Goal: Task Accomplishment & Management: Manage account settings

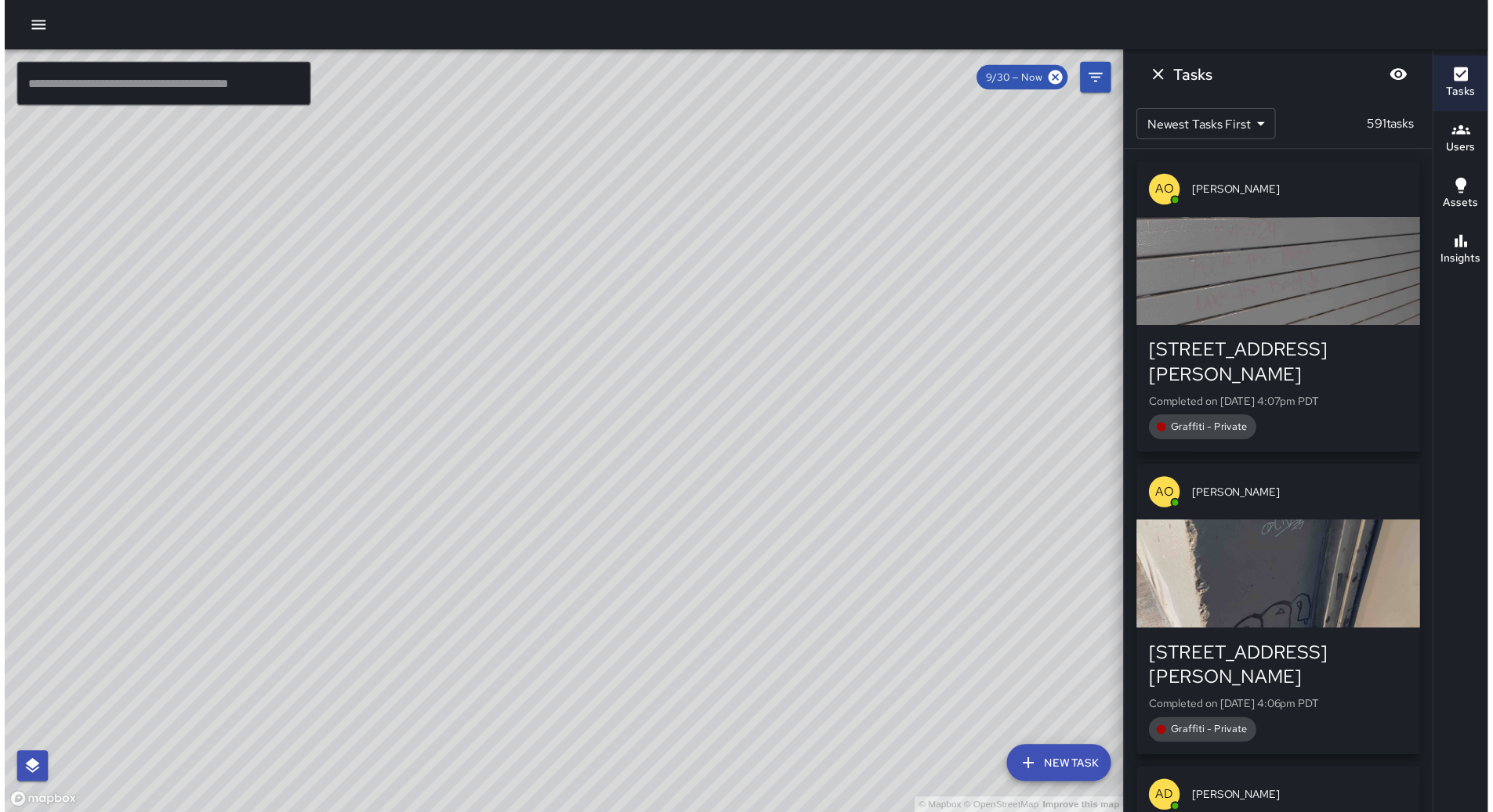
scroll to position [142991, 0]
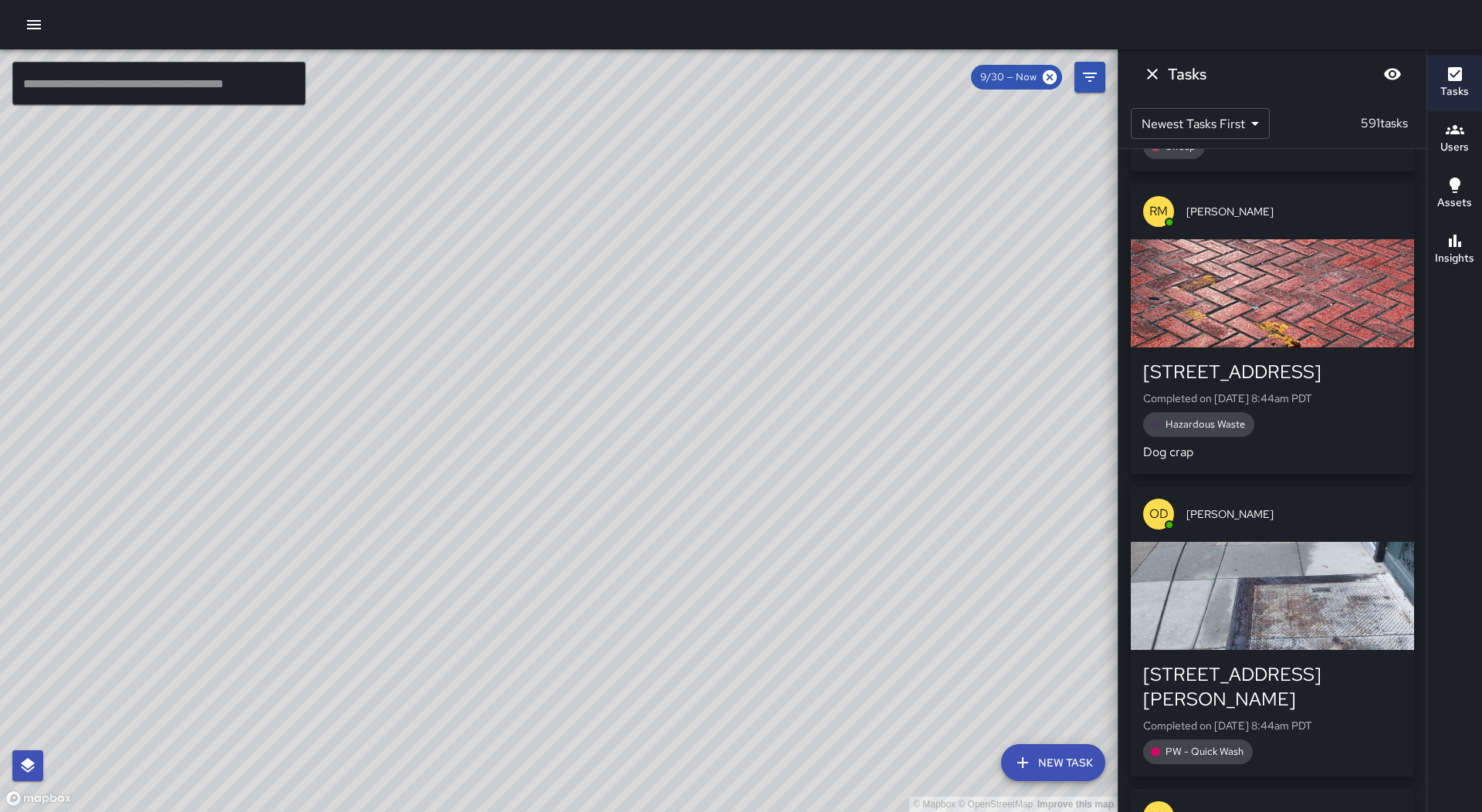
click at [41, 24] on icon "button" at bounding box center [33, 24] width 18 height 18
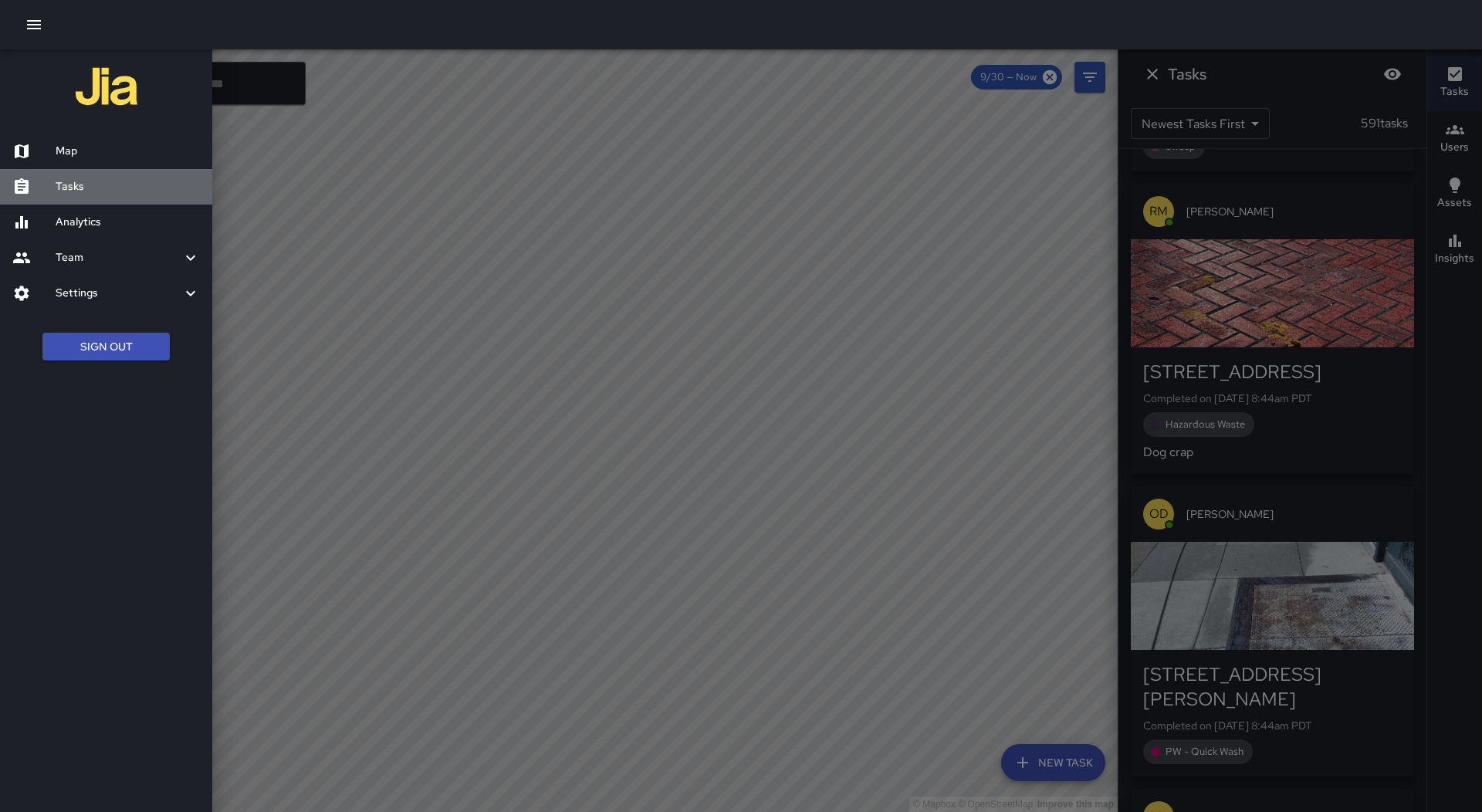
click at [102, 194] on h6 "Tasks" at bounding box center [128, 186] width 145 height 17
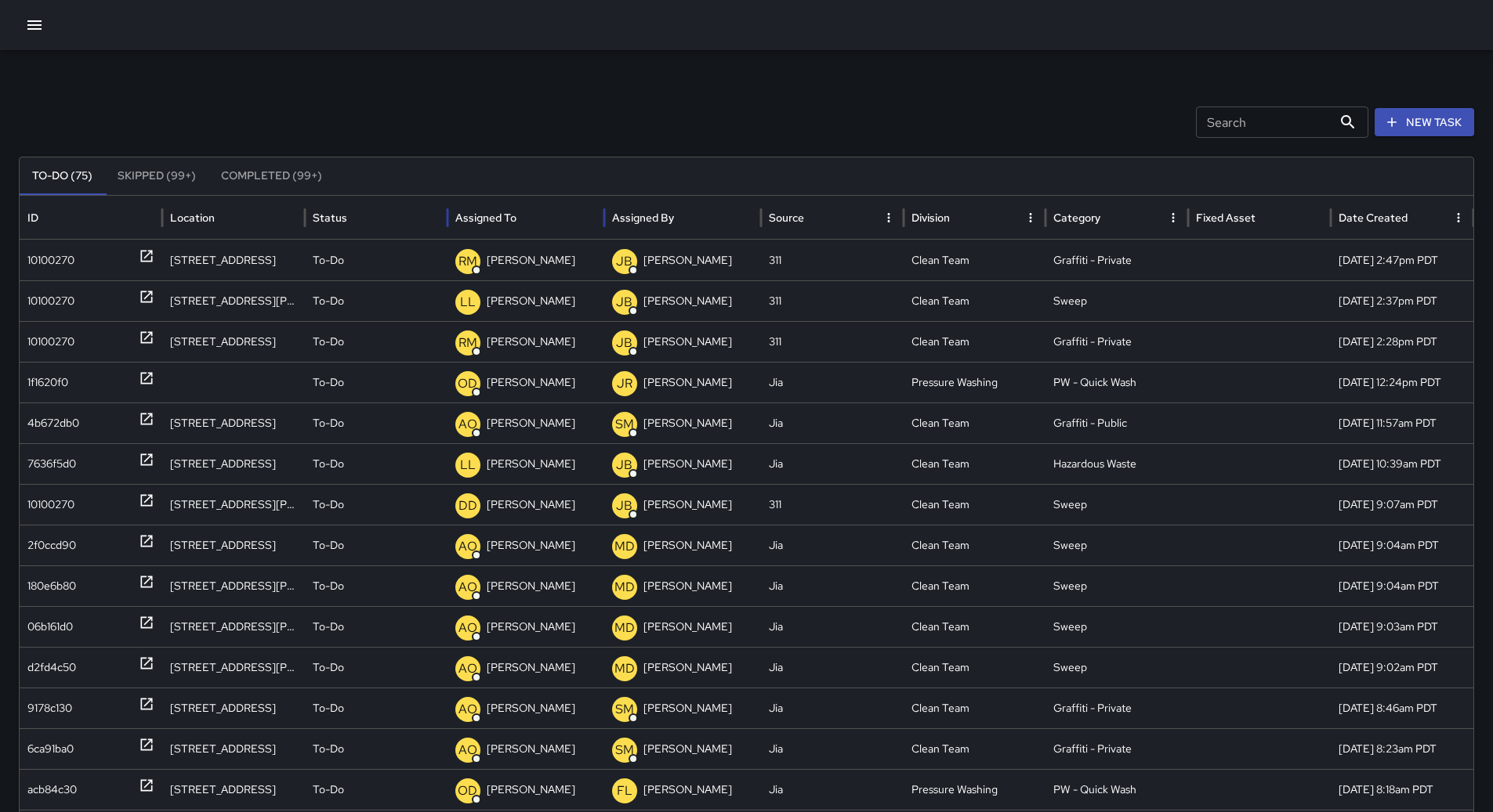
click at [544, 209] on div "Assigned To" at bounding box center [526, 217] width 141 height 43
click at [38, 243] on div "10100270" at bounding box center [50, 260] width 47 height 40
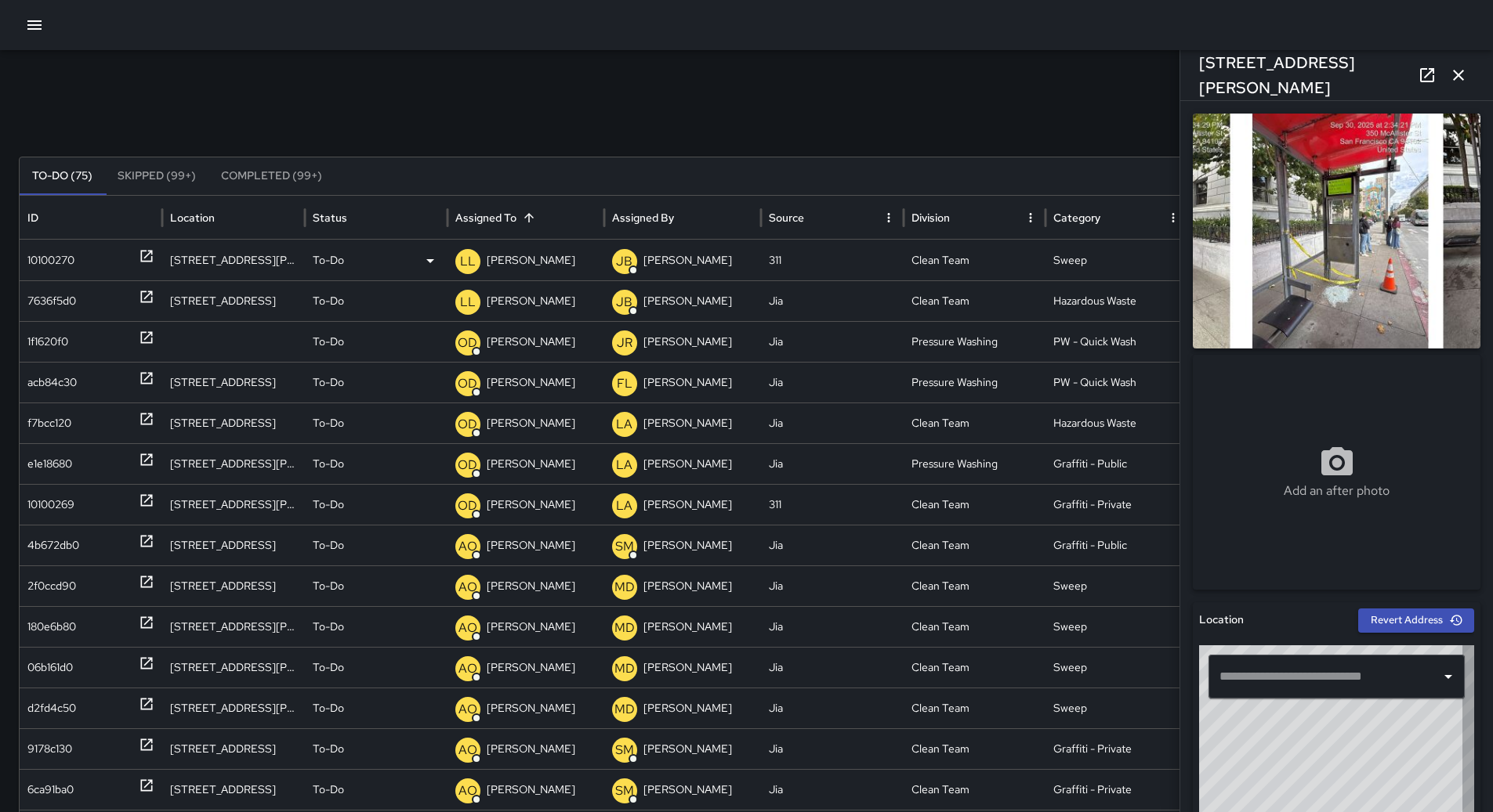
type input "**********"
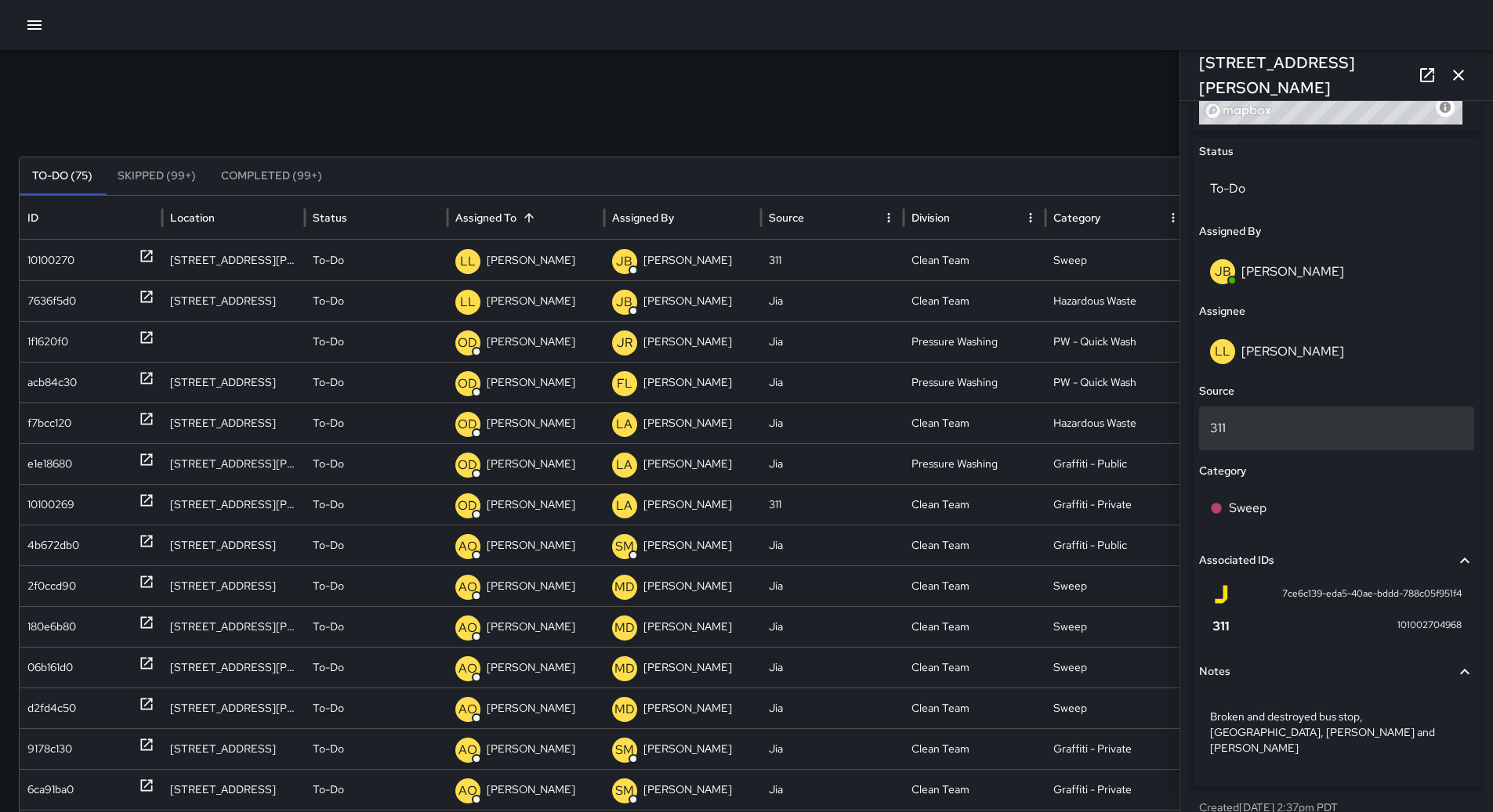
scroll to position [723, 0]
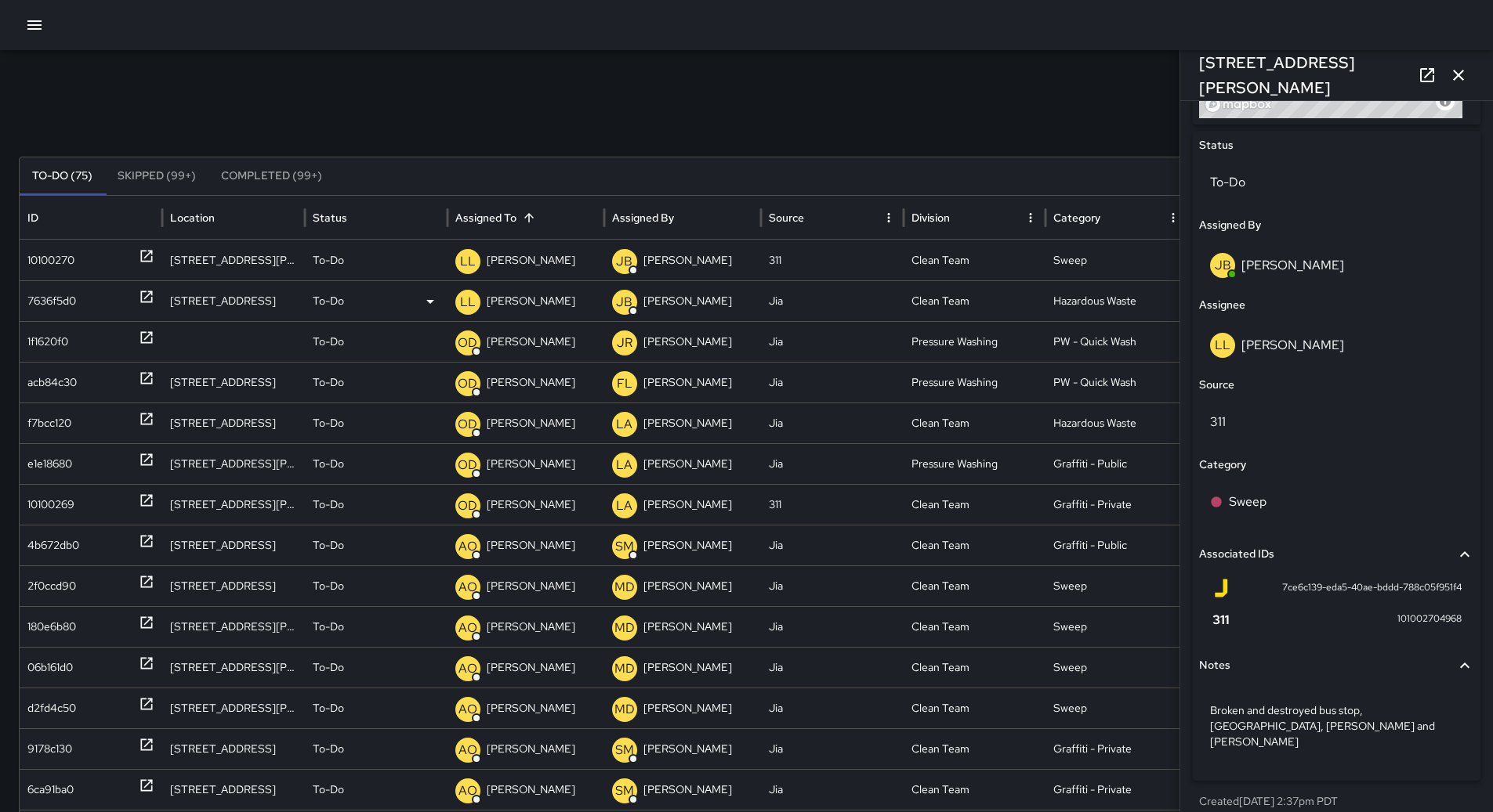
click at [85, 289] on div "7636f5d0" at bounding box center [90, 301] width 127 height 40
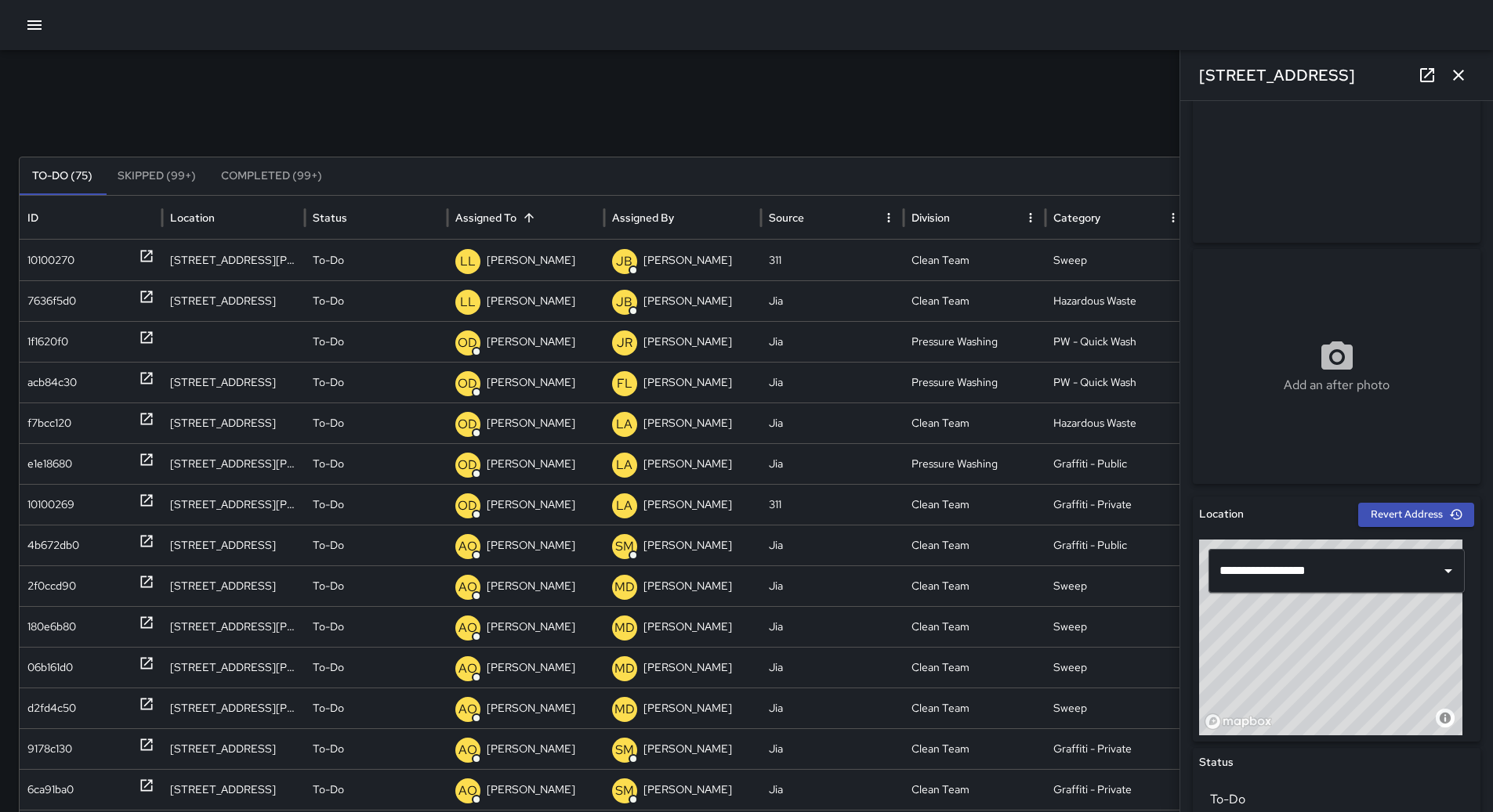
scroll to position [0, 0]
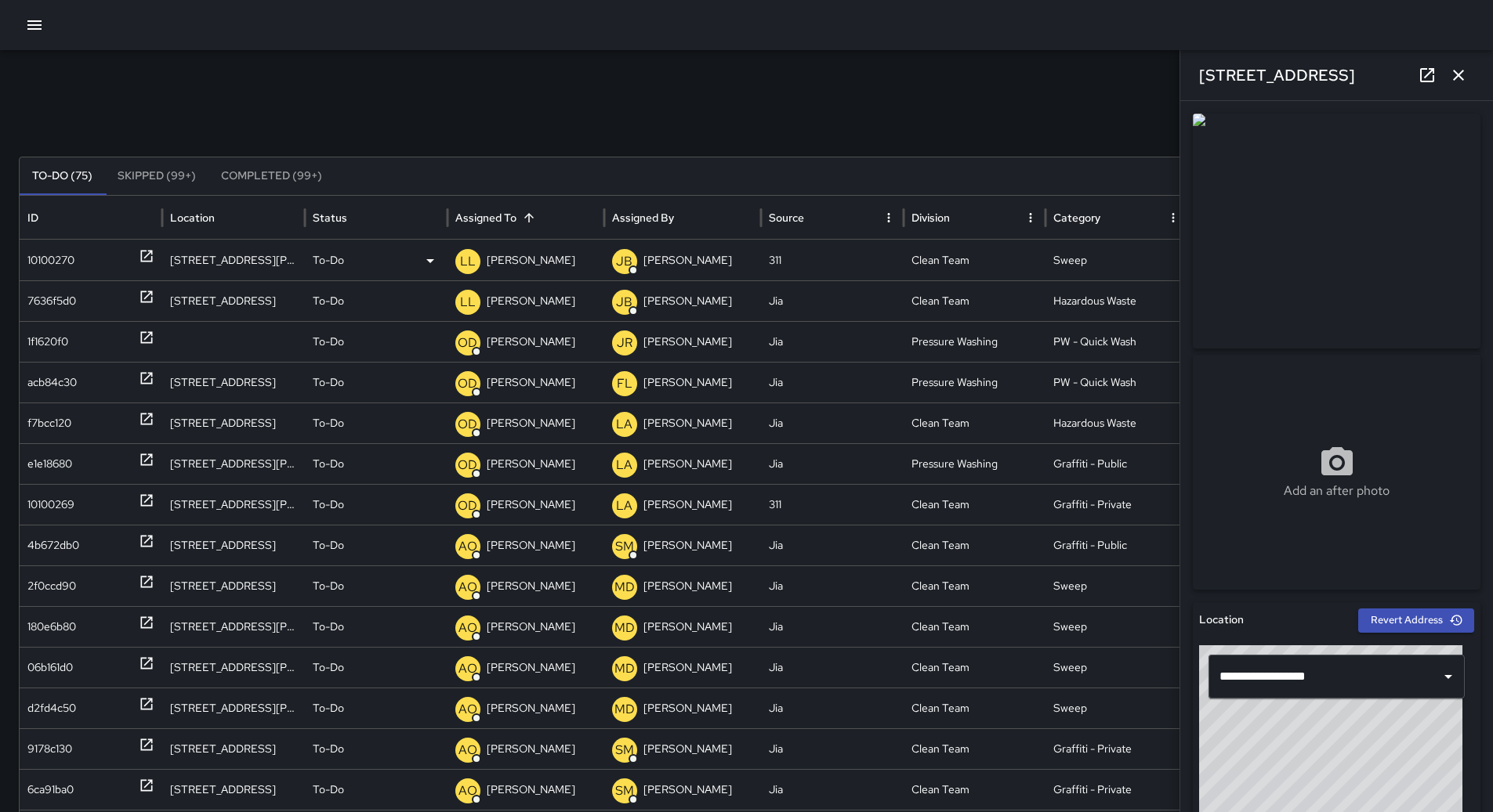
click at [544, 257] on p "[PERSON_NAME]" at bounding box center [531, 260] width 89 height 40
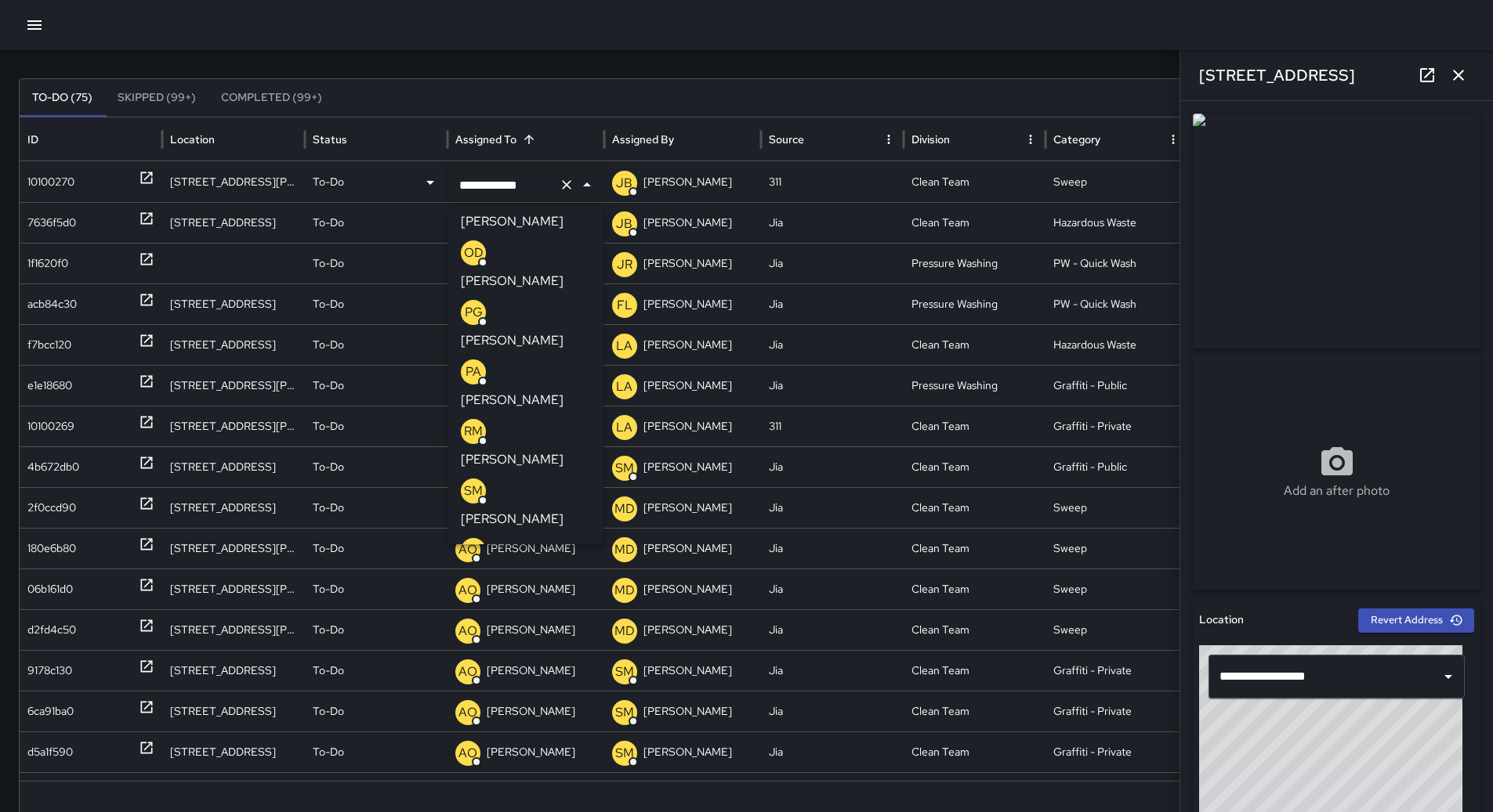
scroll to position [316, 0]
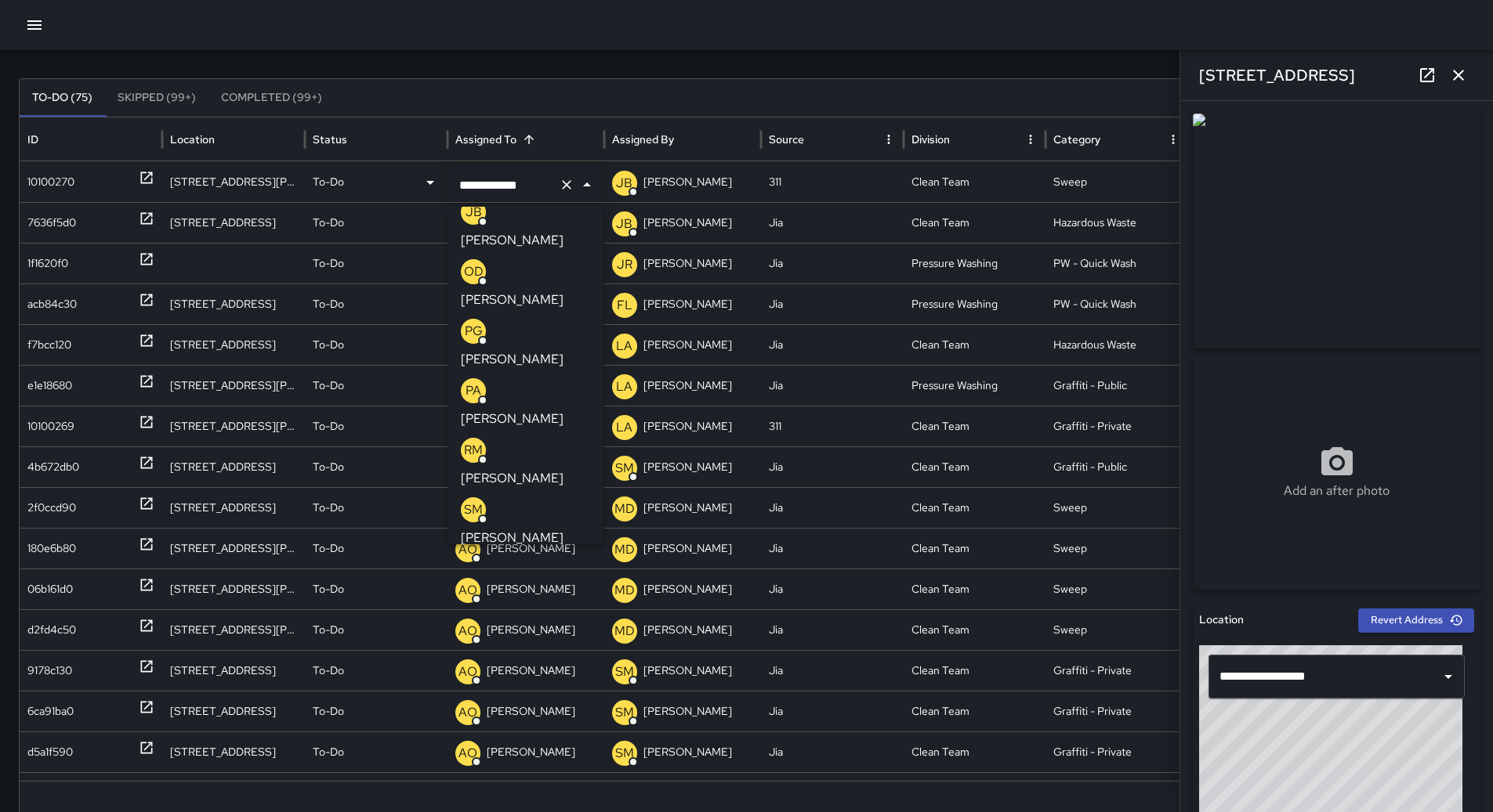
click at [529, 588] on p "[PERSON_NAME]" at bounding box center [512, 597] width 103 height 19
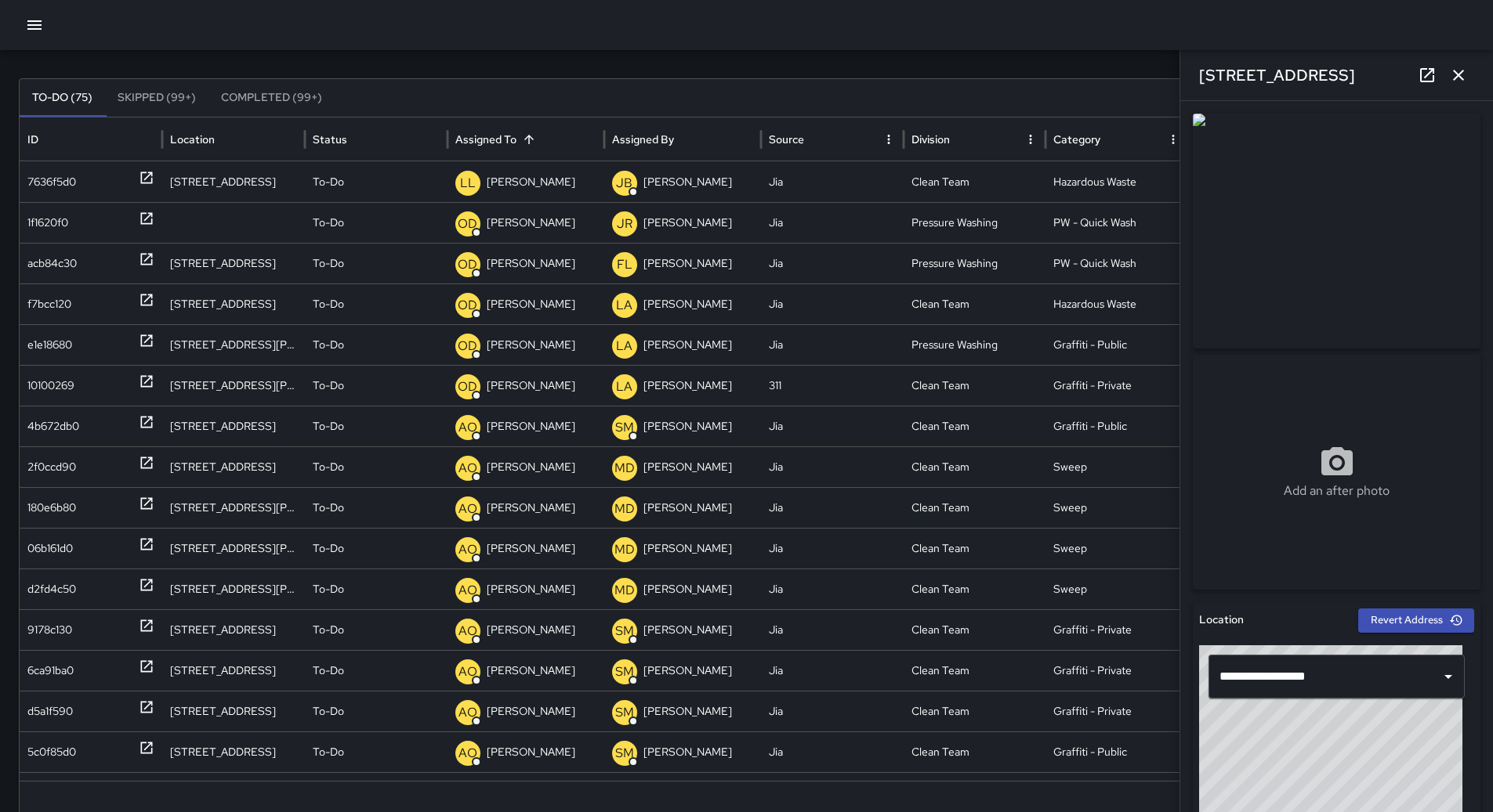
scroll to position [0, 0]
click at [495, 172] on p "[PERSON_NAME]" at bounding box center [531, 181] width 89 height 40
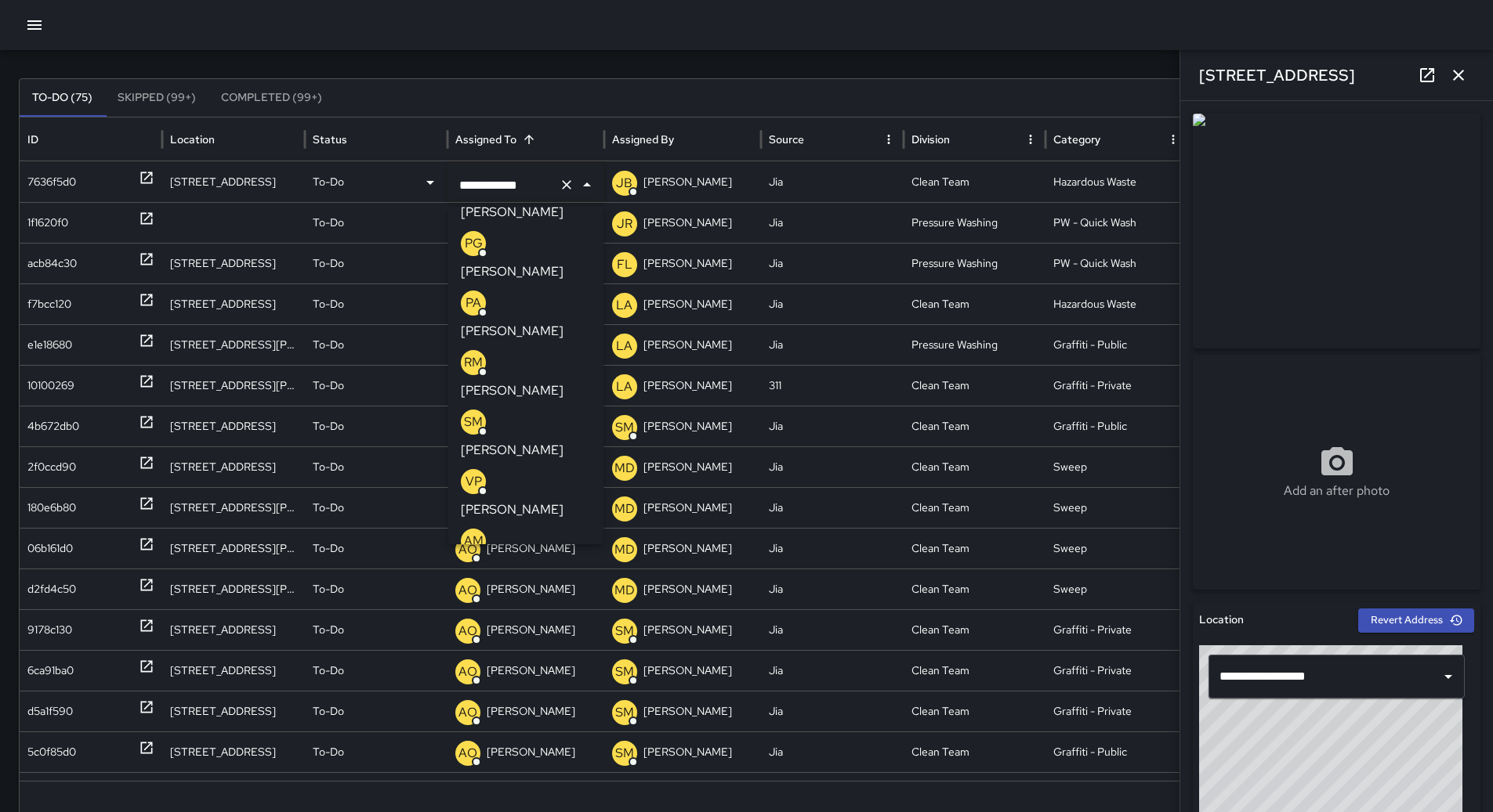
scroll to position [338, 0]
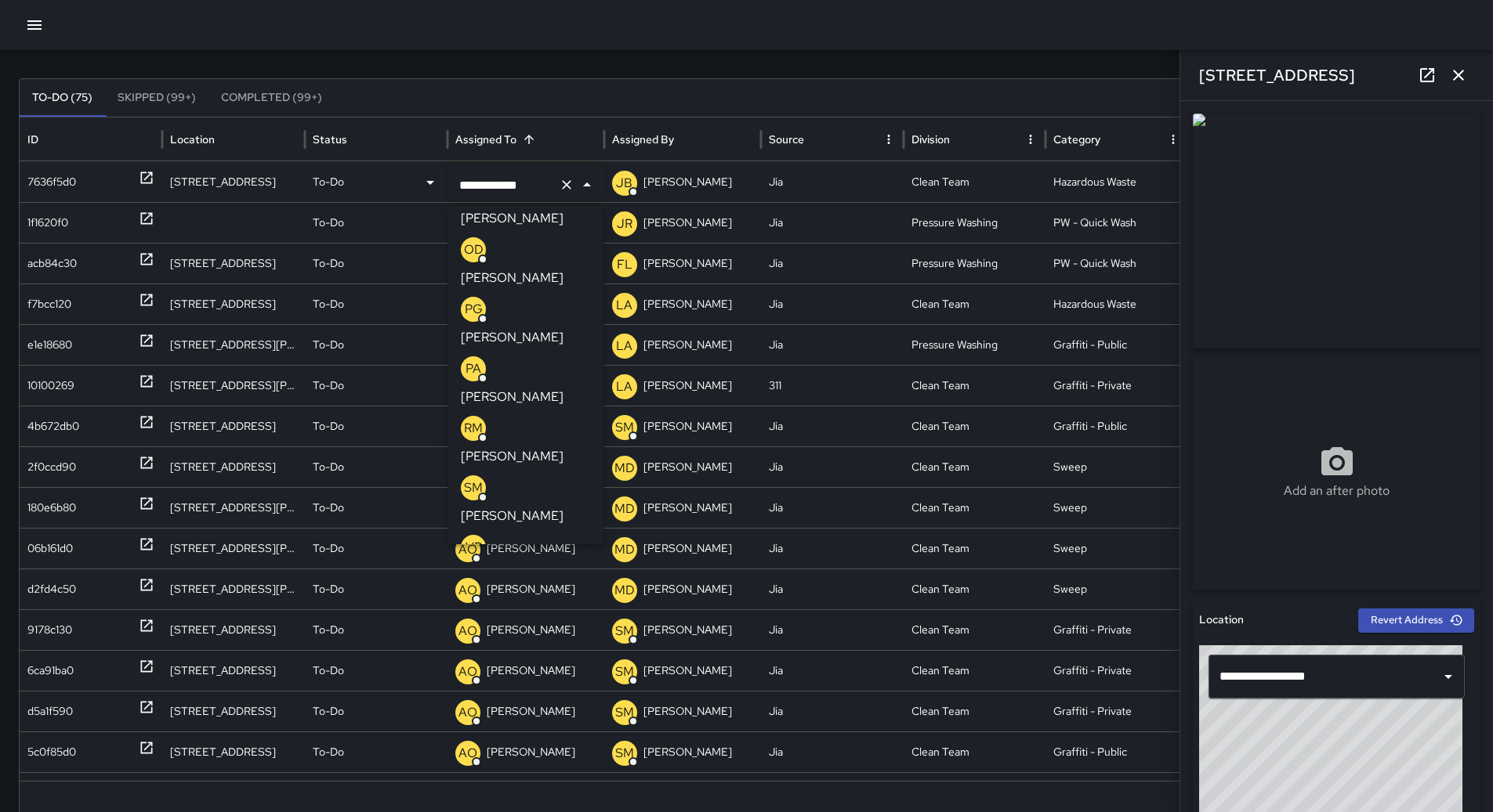
click at [519, 535] on div "VP [PERSON_NAME]" at bounding box center [526, 560] width 130 height 50
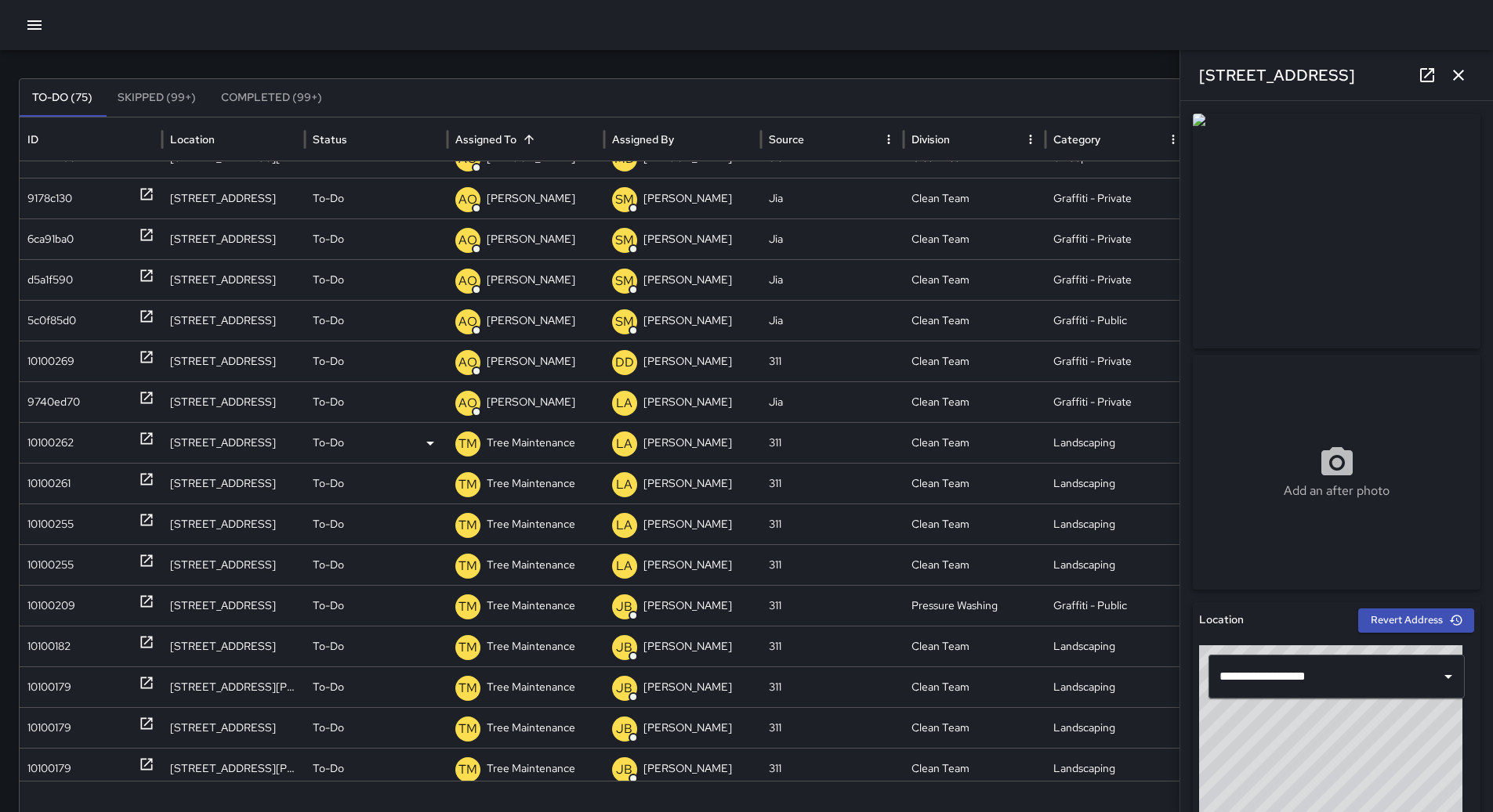
scroll to position [366, 0]
click at [1460, 69] on icon "button" at bounding box center [1458, 74] width 19 height 19
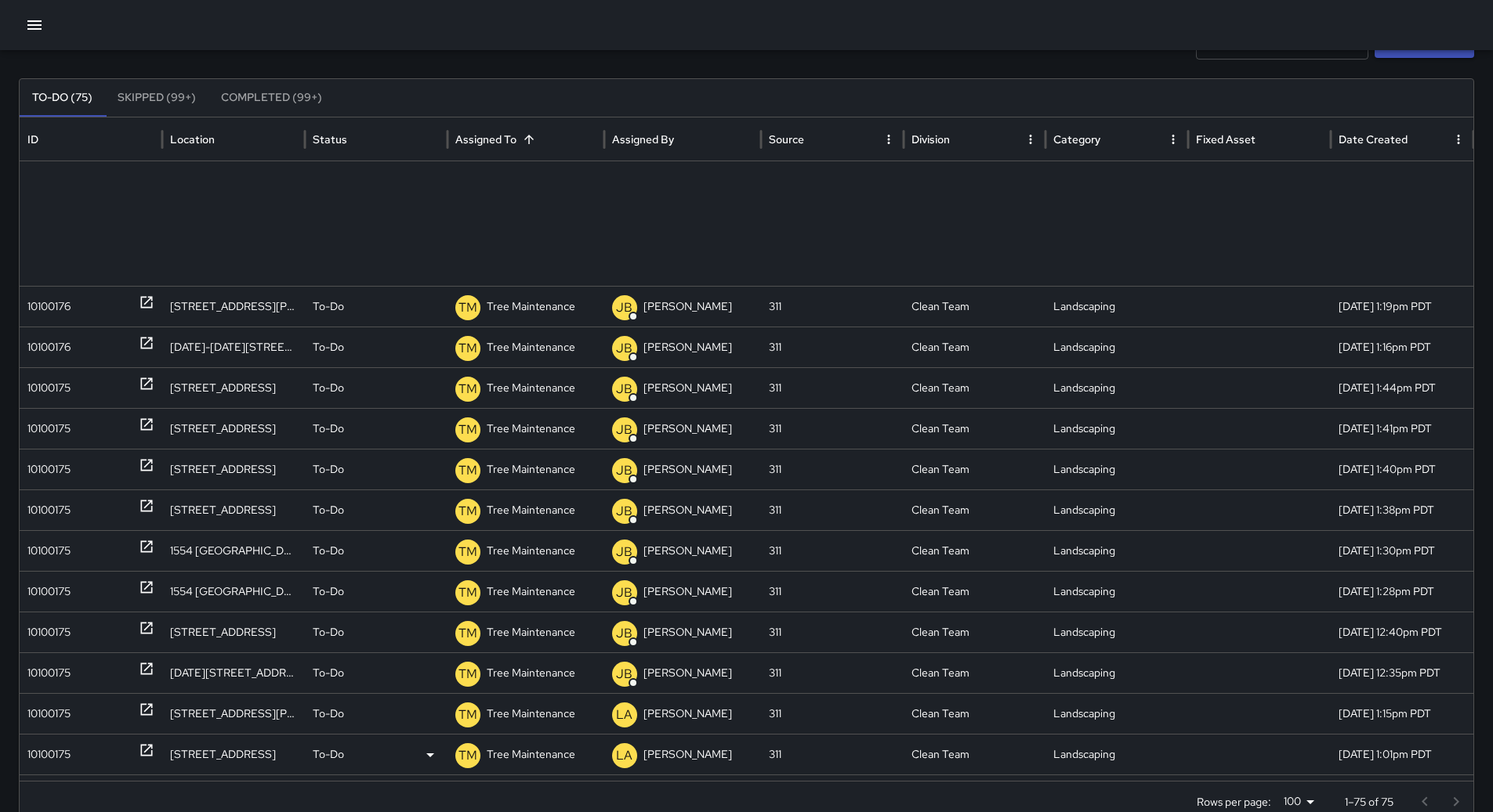
scroll to position [0, 0]
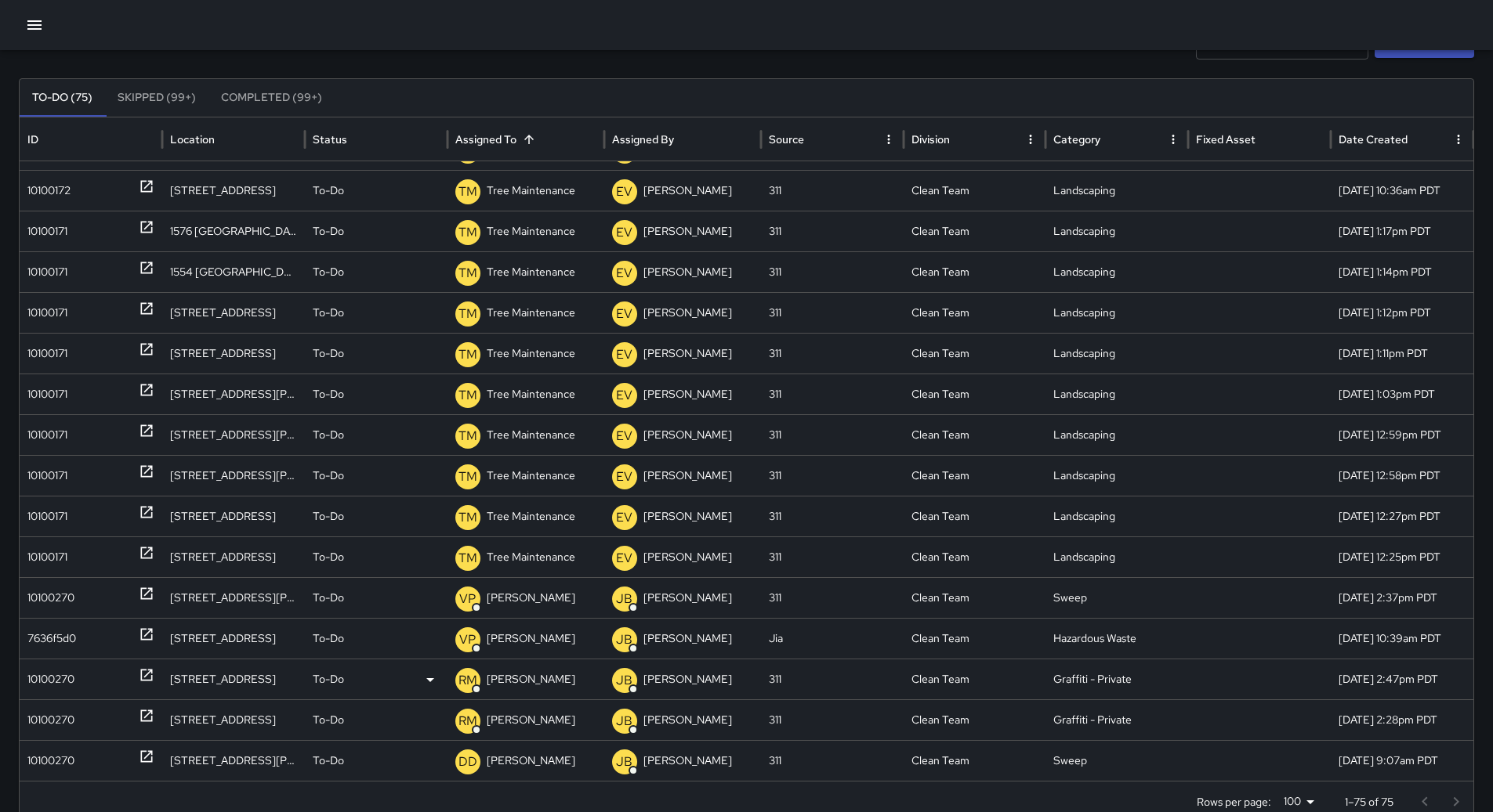
click at [75, 667] on div "10100270" at bounding box center [90, 679] width 127 height 40
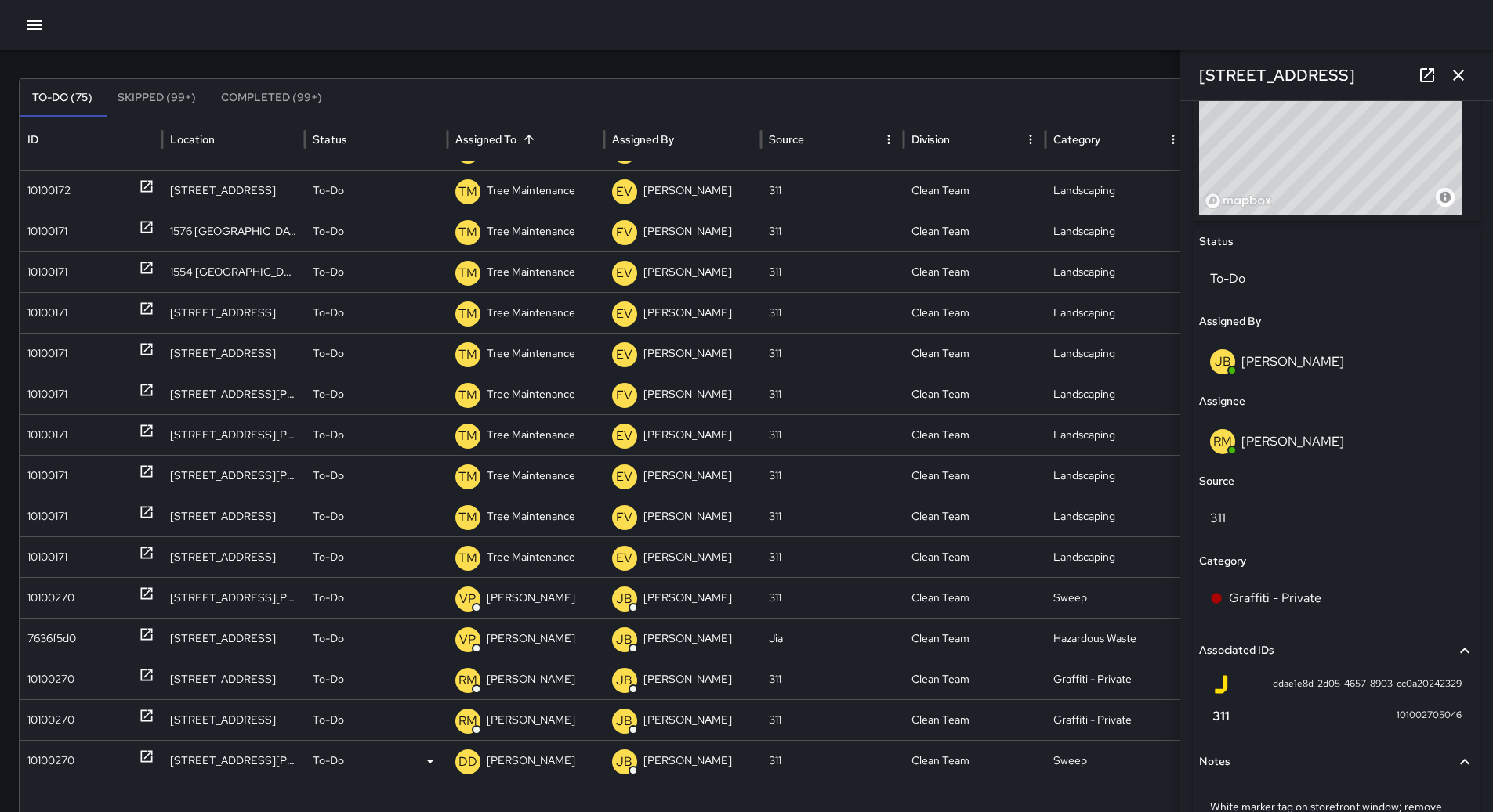
click at [74, 752] on div "10100270" at bounding box center [50, 761] width 47 height 40
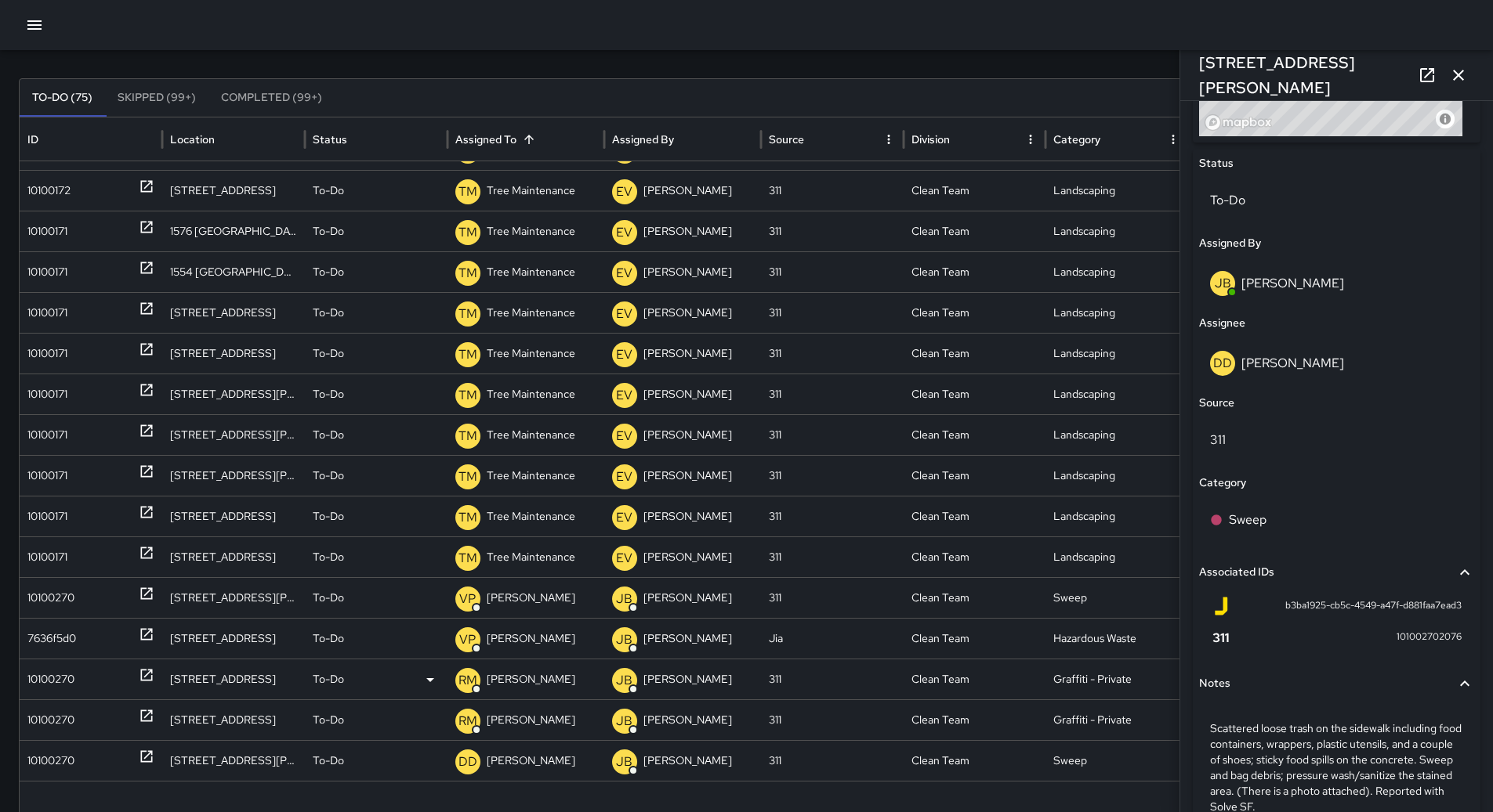
click at [512, 668] on p "[PERSON_NAME]" at bounding box center [531, 679] width 89 height 40
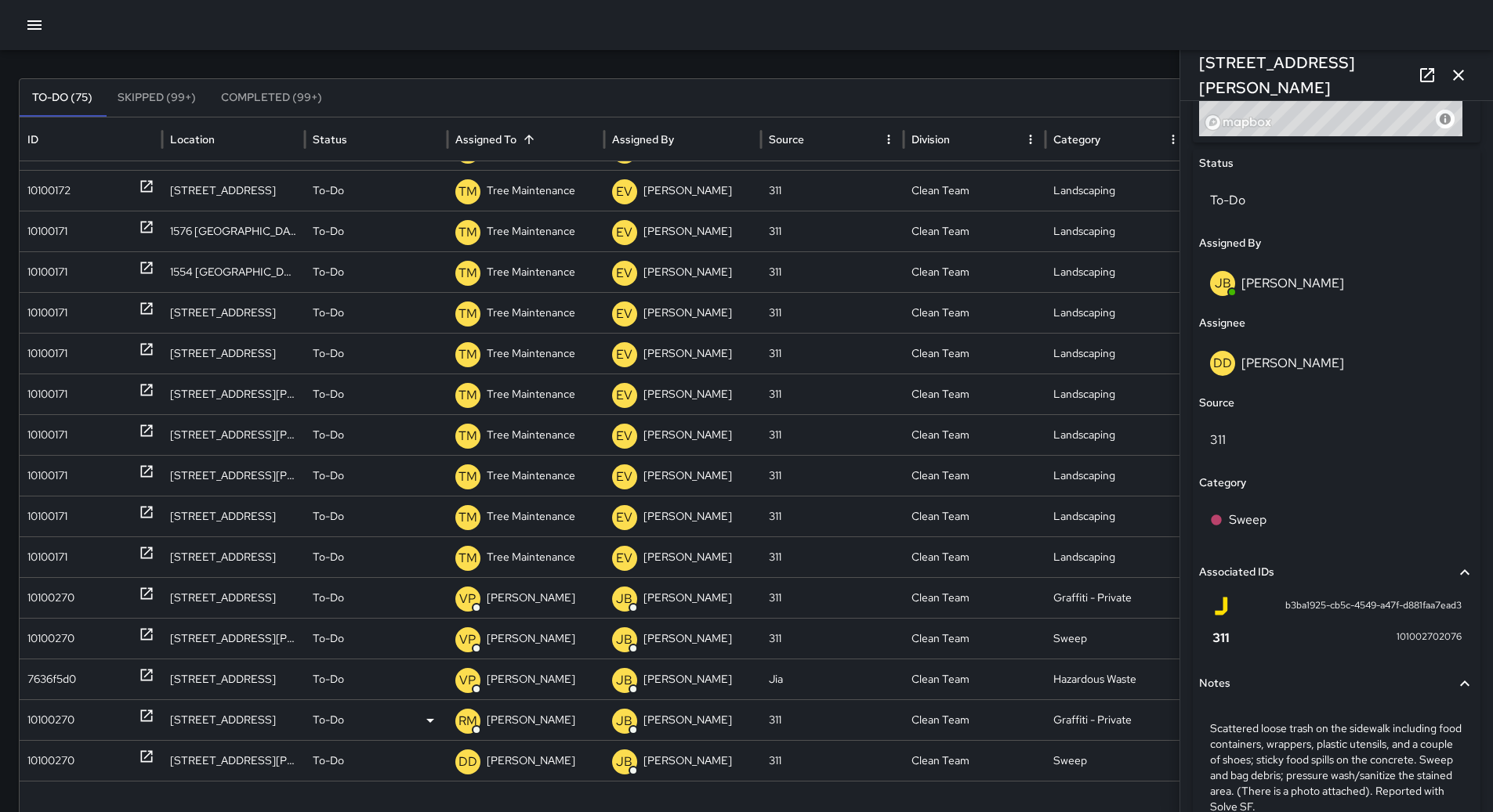
click at [538, 725] on p "[PERSON_NAME]" at bounding box center [531, 720] width 89 height 40
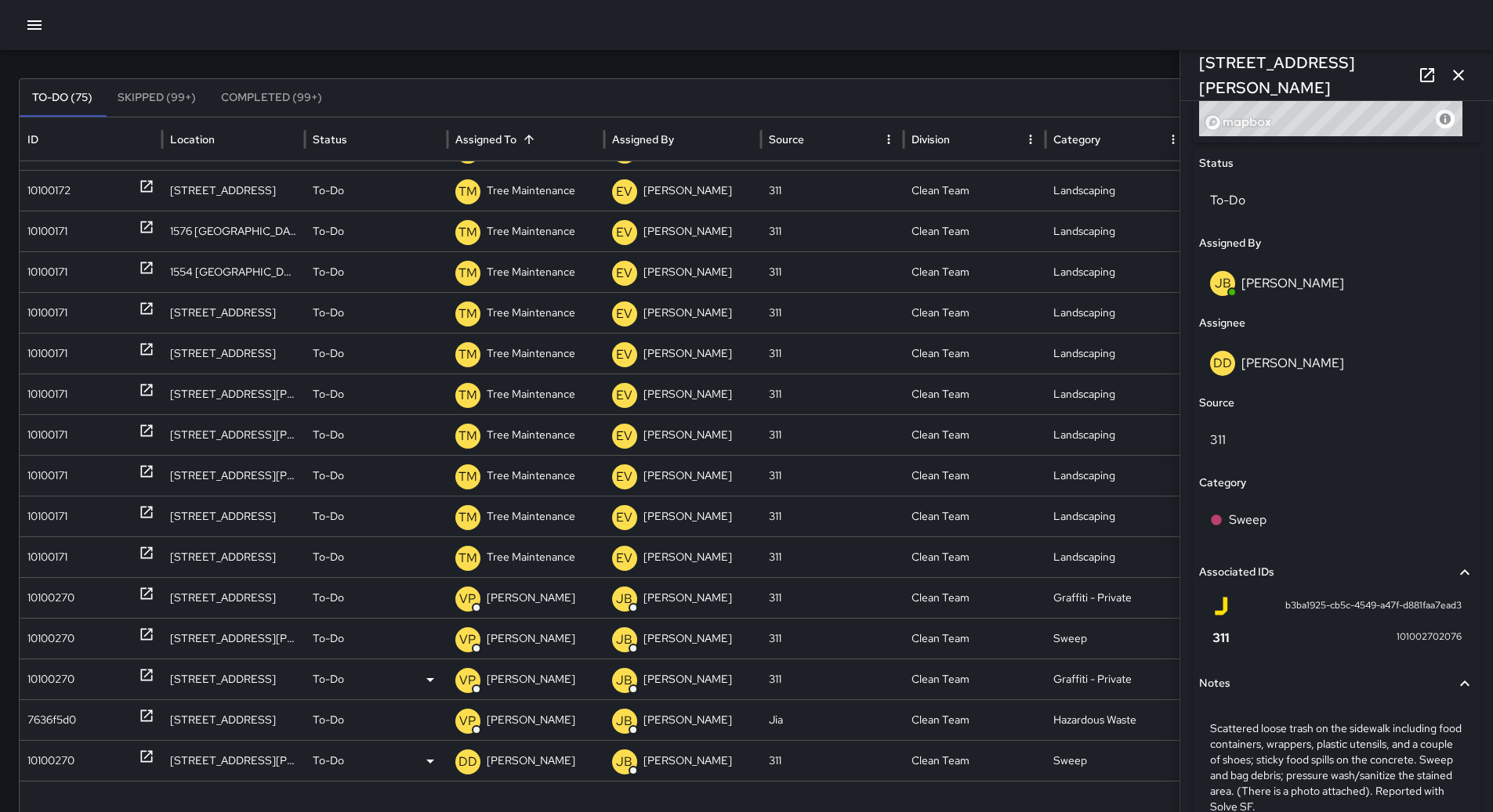
click at [556, 750] on div "DD [PERSON_NAME]" at bounding box center [526, 761] width 141 height 40
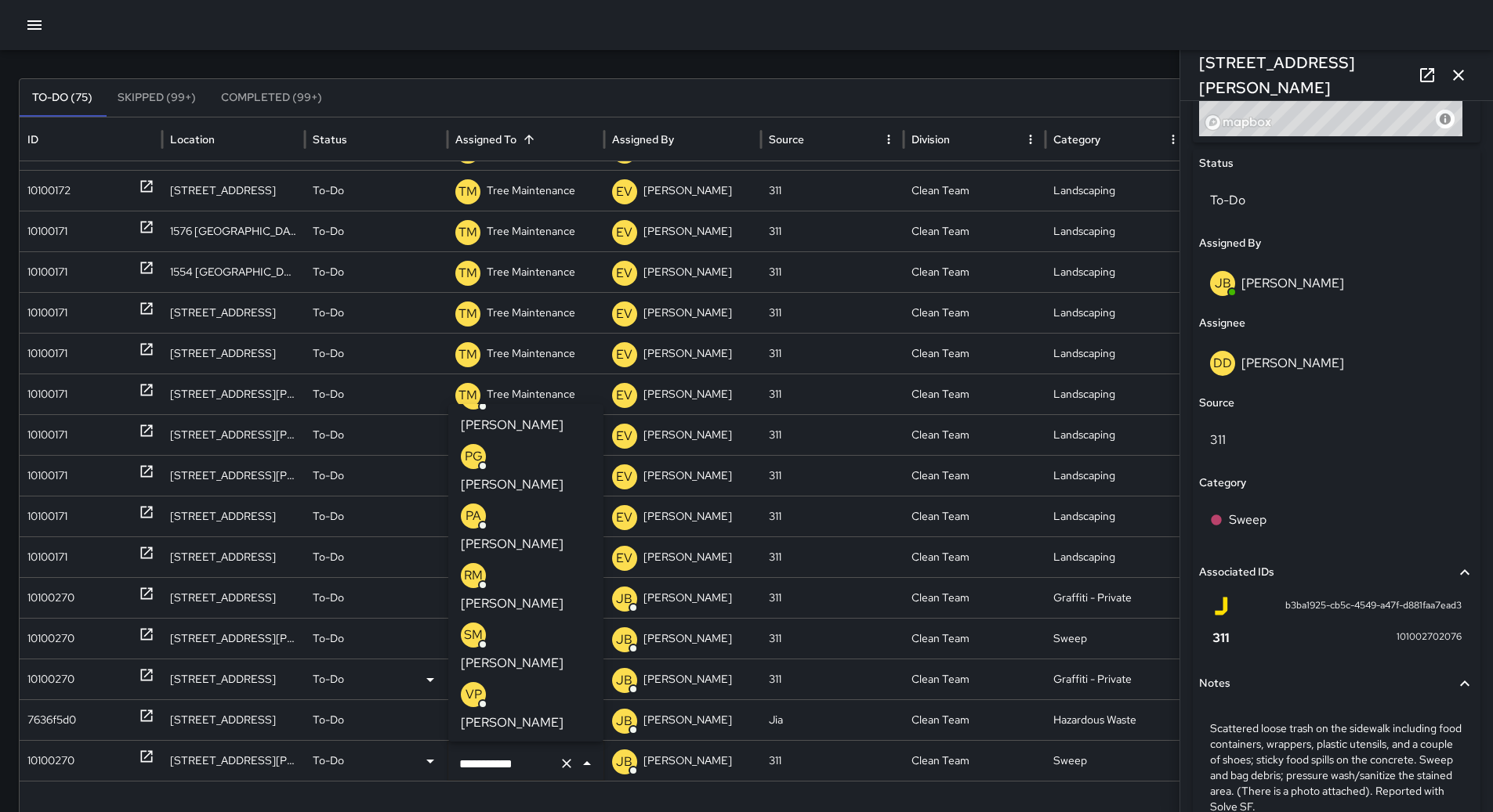
click at [540, 682] on div "VP [PERSON_NAME]" at bounding box center [526, 707] width 130 height 50
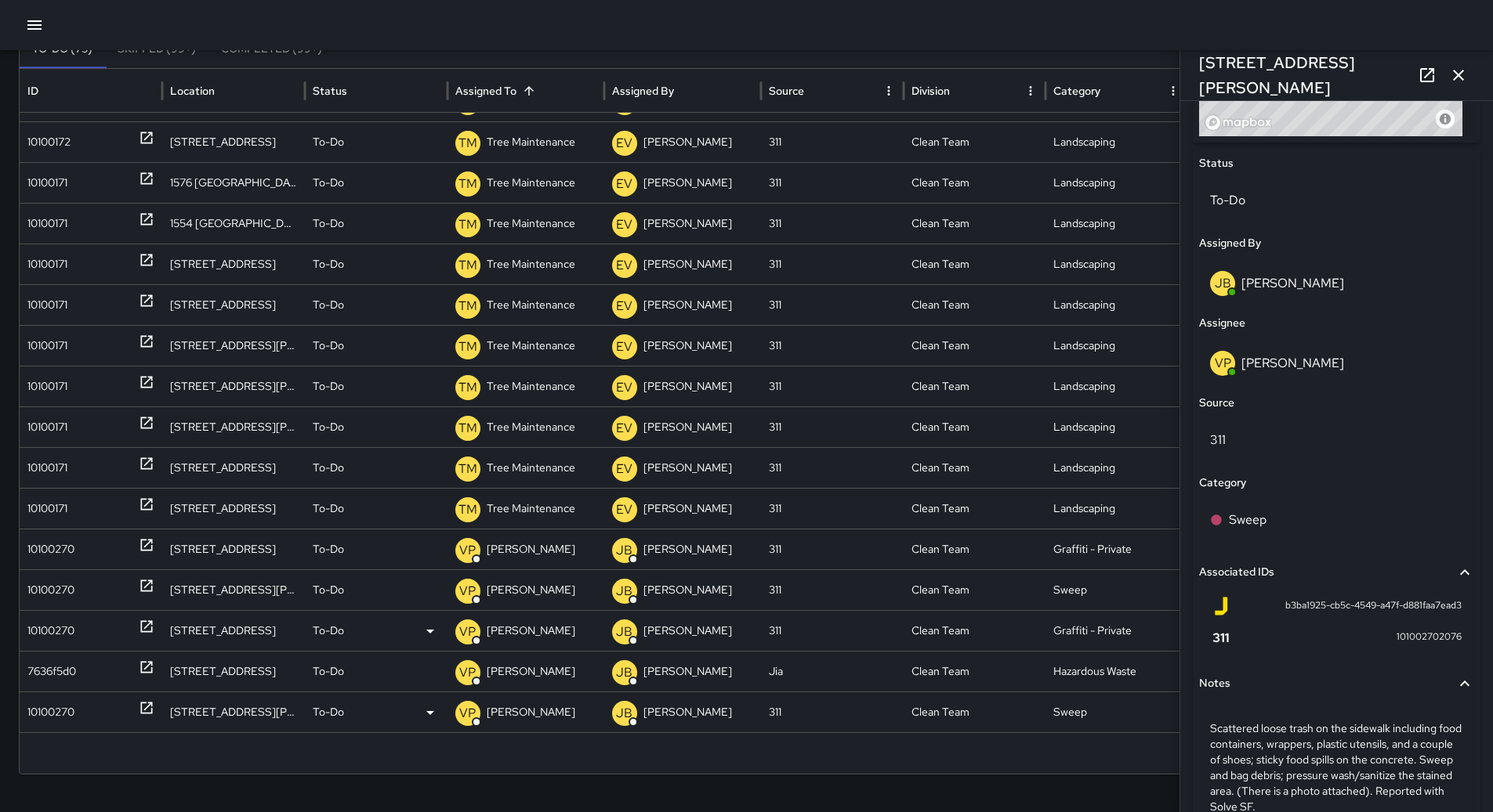
click at [1459, 70] on icon "button" at bounding box center [1458, 74] width 19 height 19
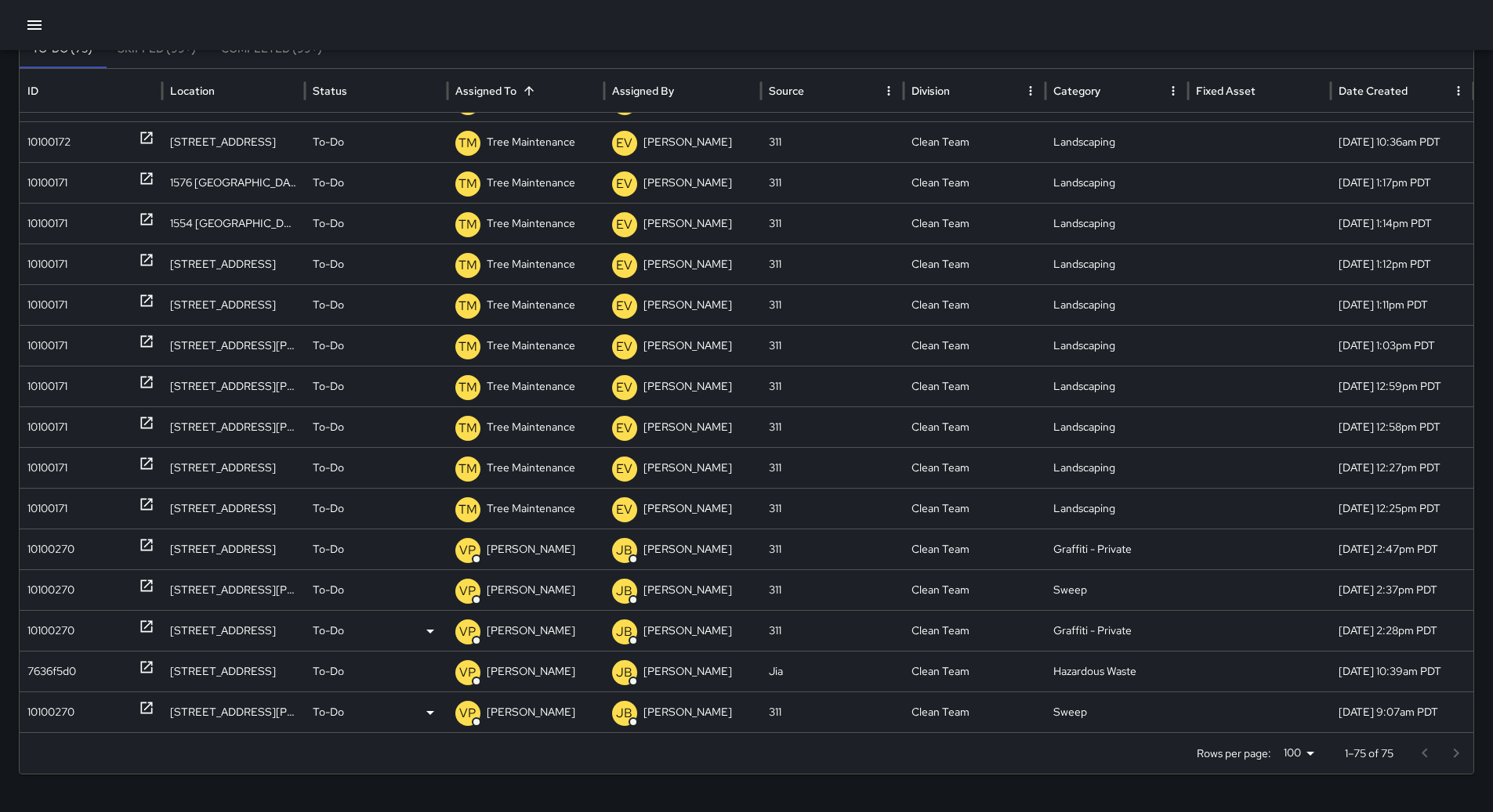
click at [38, 24] on icon "button" at bounding box center [35, 25] width 14 height 10
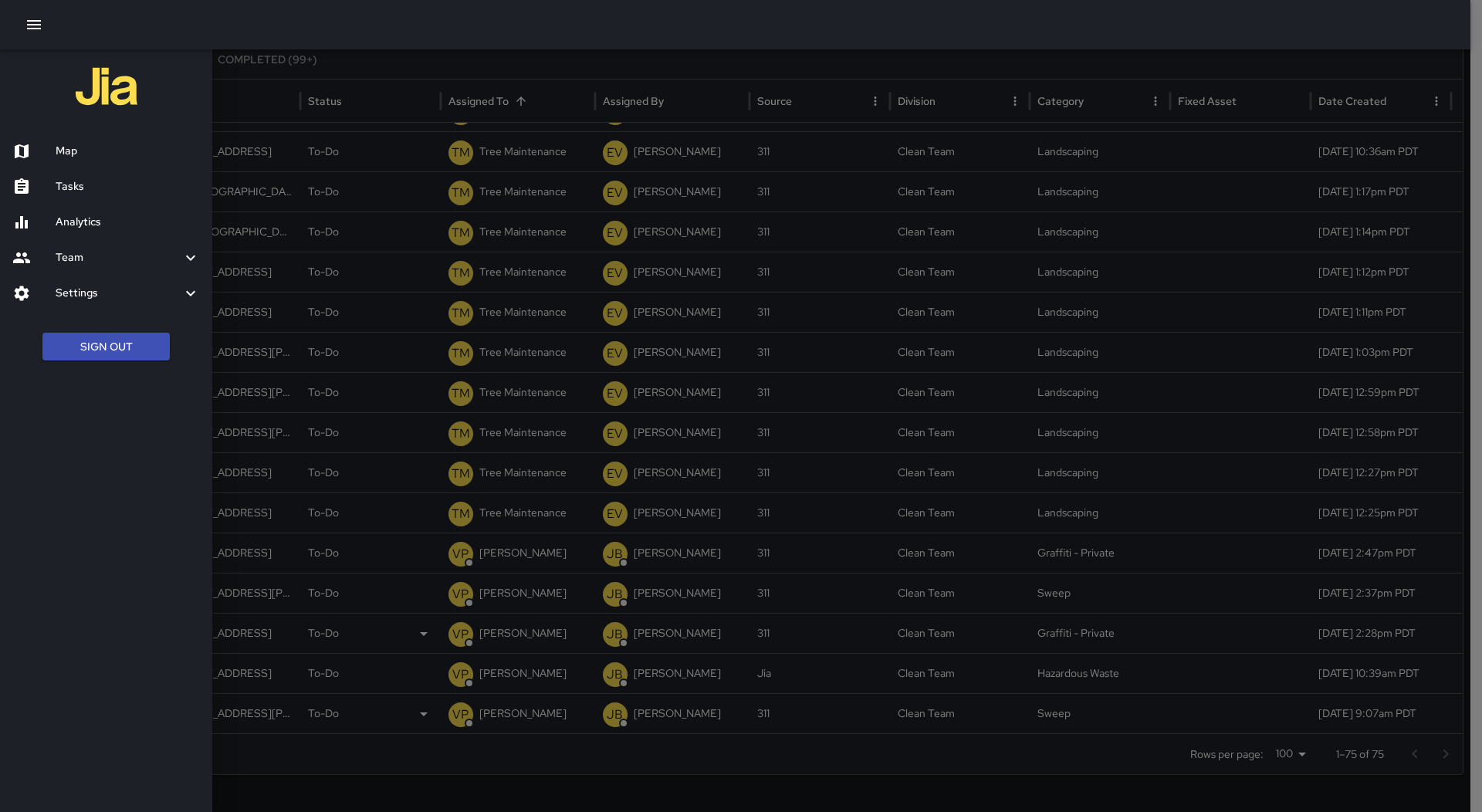
click at [88, 153] on h6 "Map" at bounding box center [128, 151] width 145 height 17
